Goal: Find contact information: Find contact information

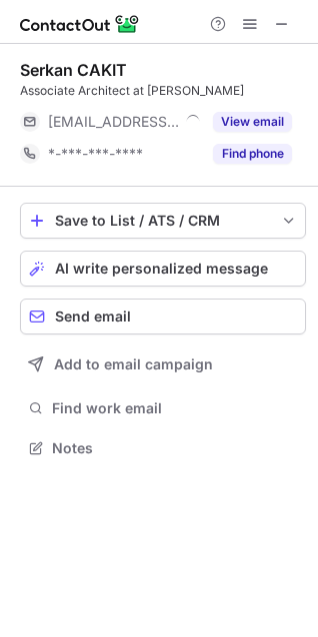
scroll to position [434, 318]
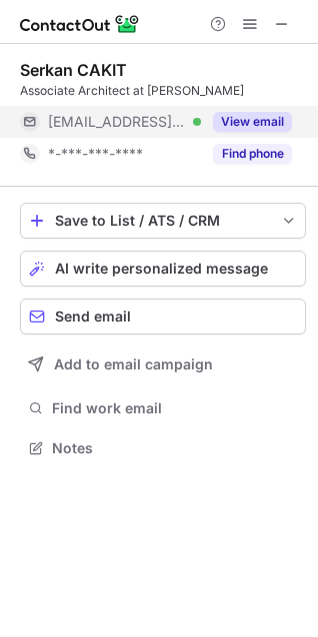
click at [269, 122] on button "View email" at bounding box center [252, 122] width 79 height 20
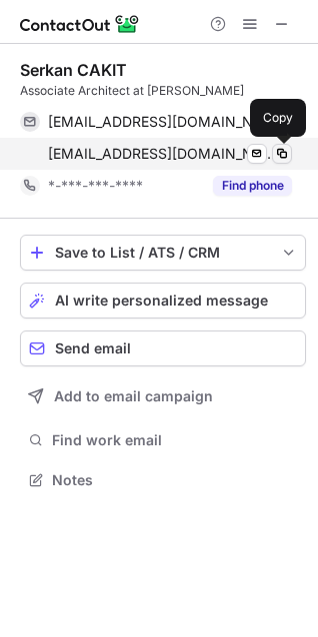
click at [277, 156] on span at bounding box center [282, 154] width 16 height 16
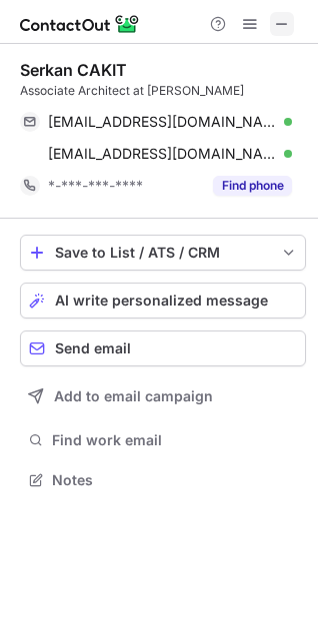
click at [282, 23] on span at bounding box center [282, 24] width 16 height 16
